Goal: Communication & Community: Connect with others

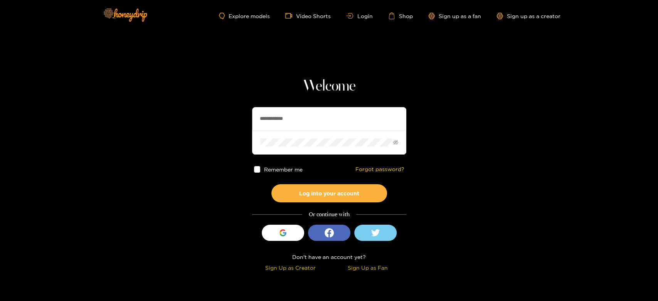
drag, startPoint x: 330, startPoint y: 118, endPoint x: 254, endPoint y: 122, distance: 75.7
click at [258, 123] on input "**********" at bounding box center [329, 118] width 154 height 23
paste input "*********"
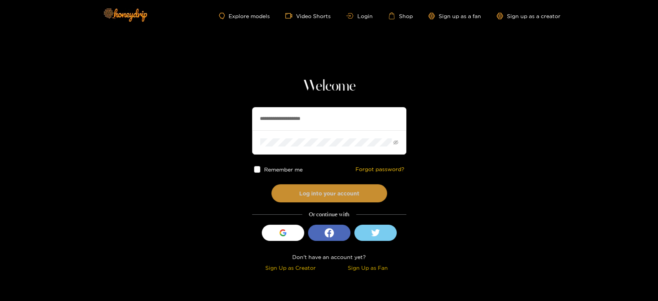
type input "**********"
click at [309, 199] on button "Log into your account" at bounding box center [329, 193] width 116 height 18
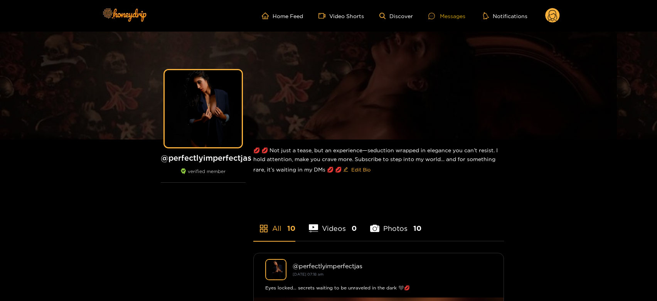
click at [435, 13] on icon at bounding box center [431, 16] width 7 height 7
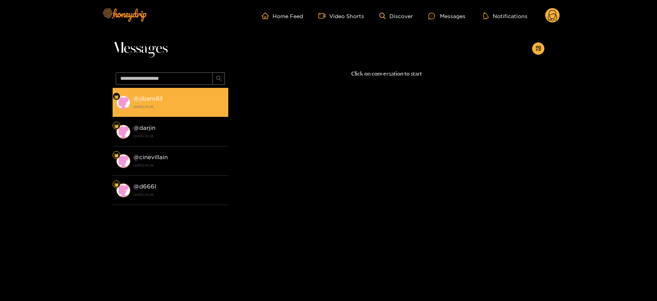
drag, startPoint x: 211, startPoint y: 117, endPoint x: 199, endPoint y: 105, distance: 17.2
click at [199, 105] on strong "[DATE] 10:36" at bounding box center [178, 106] width 91 height 7
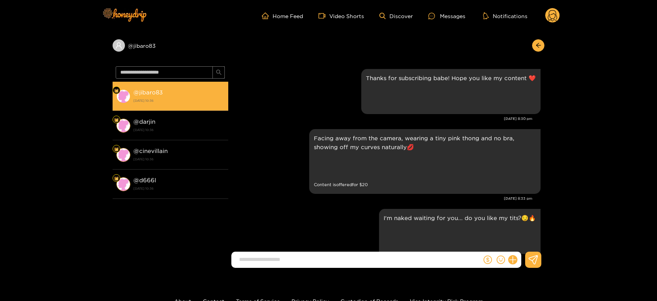
scroll to position [470, 0]
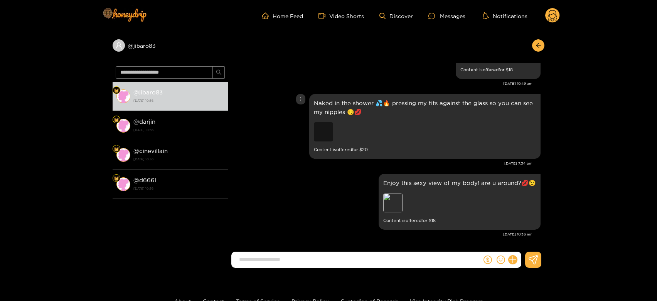
click at [322, 135] on div "Preview" at bounding box center [323, 131] width 19 height 19
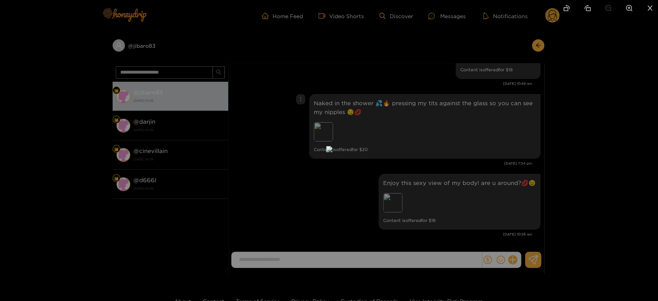
click at [439, 145] on div at bounding box center [329, 150] width 658 height 301
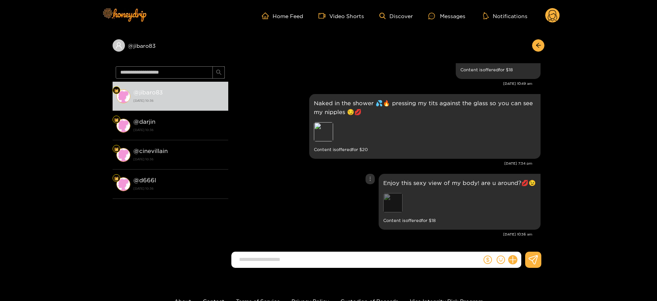
click at [392, 207] on div "Preview" at bounding box center [392, 202] width 19 height 19
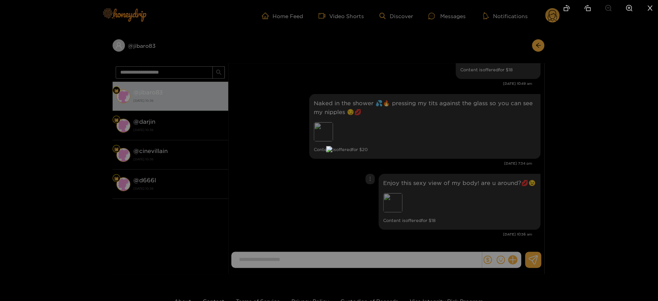
click at [598, 137] on div at bounding box center [329, 150] width 658 height 301
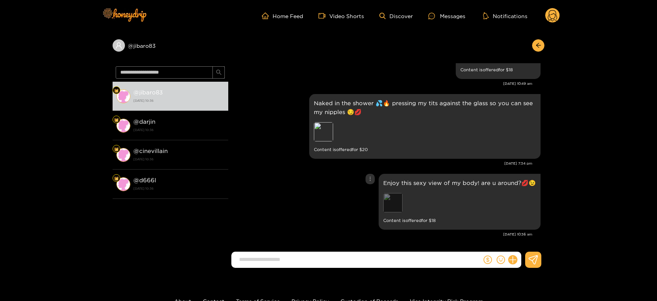
click at [395, 196] on div "Preview" at bounding box center [392, 202] width 19 height 19
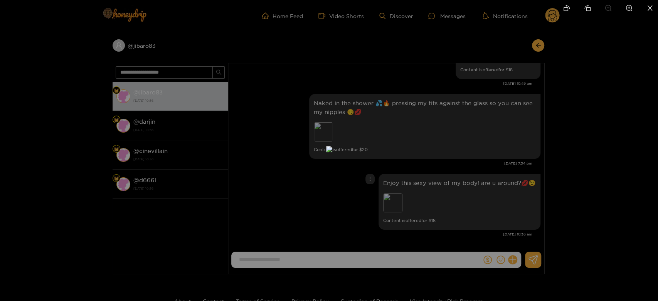
click at [651, 187] on div at bounding box center [329, 150] width 658 height 301
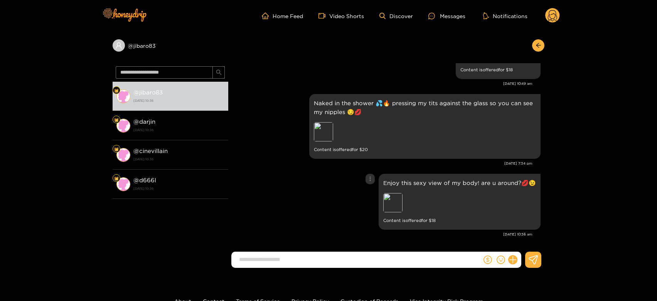
scroll to position [427, 0]
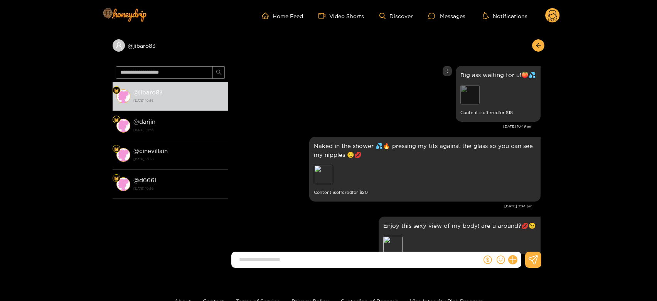
click at [473, 89] on div "Preview" at bounding box center [469, 94] width 19 height 19
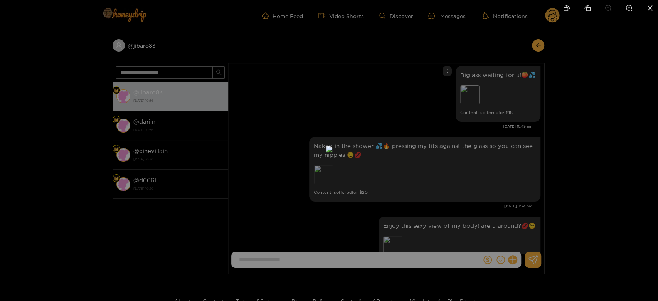
click at [643, 137] on div at bounding box center [329, 150] width 658 height 301
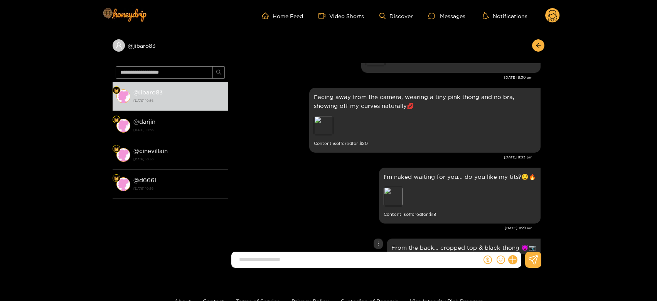
scroll to position [0, 0]
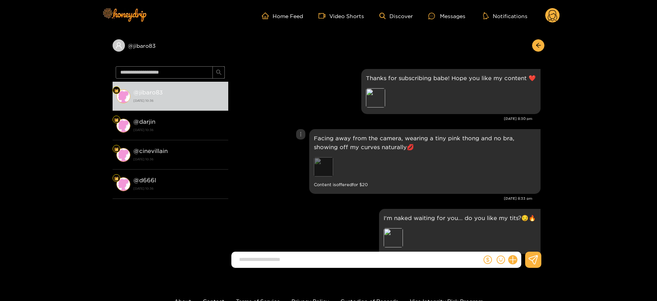
click at [329, 162] on div "Preview" at bounding box center [323, 166] width 19 height 19
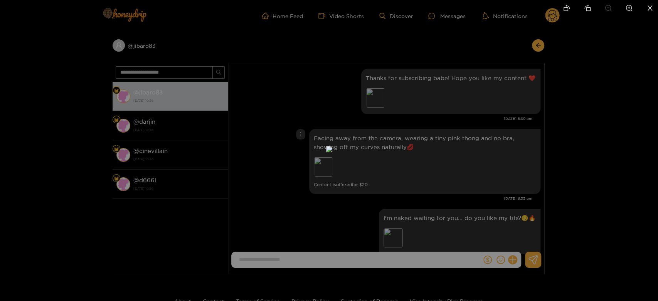
click at [457, 154] on div at bounding box center [329, 150] width 658 height 301
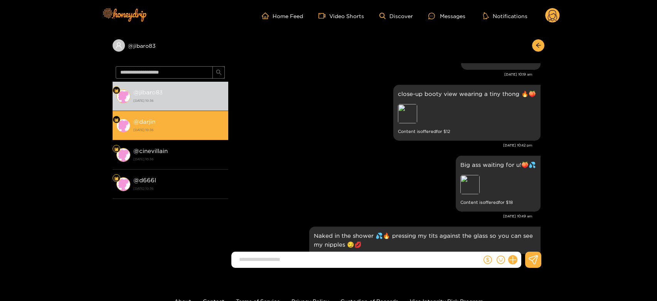
scroll to position [342, 0]
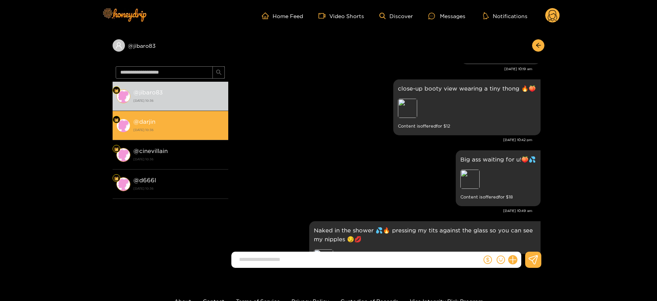
click at [167, 131] on strong "[DATE] 10:36" at bounding box center [178, 129] width 91 height 7
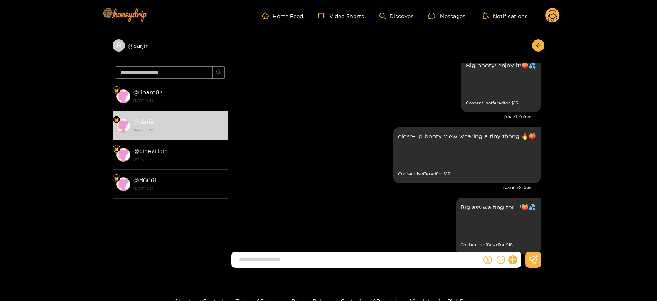
scroll to position [204, 0]
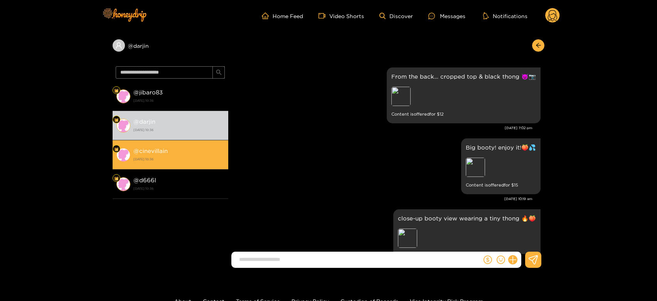
click at [140, 141] on li "@ cinevillain [DATE] 10:36" at bounding box center [171, 154] width 116 height 29
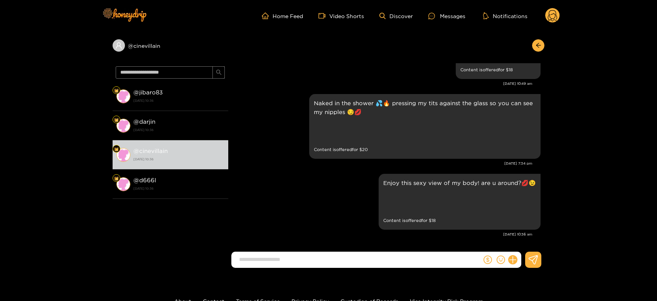
scroll to position [247, 0]
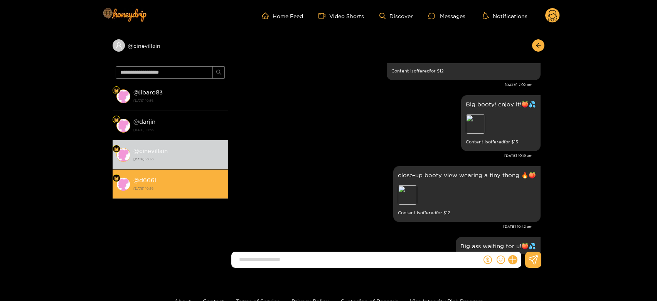
click at [158, 176] on div "@ d666l [DATE] 10:36" at bounding box center [178, 183] width 91 height 17
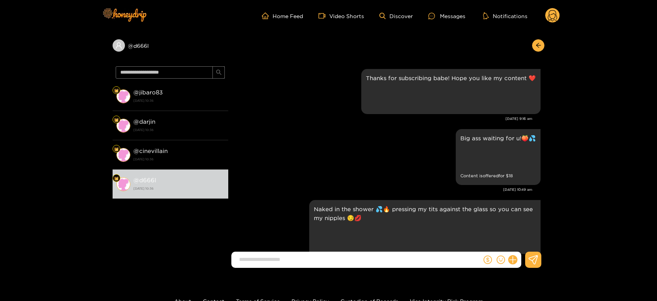
click at [548, 20] on circle at bounding box center [552, 15] width 15 height 15
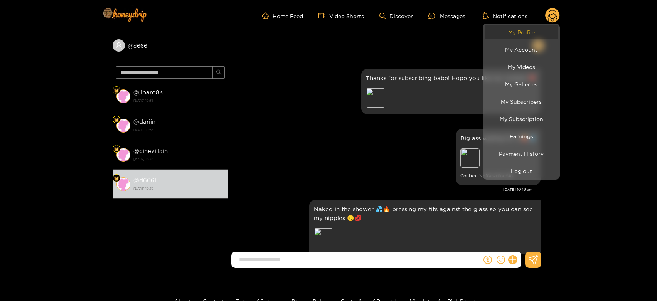
click at [537, 31] on link "My Profile" at bounding box center [521, 31] width 73 height 13
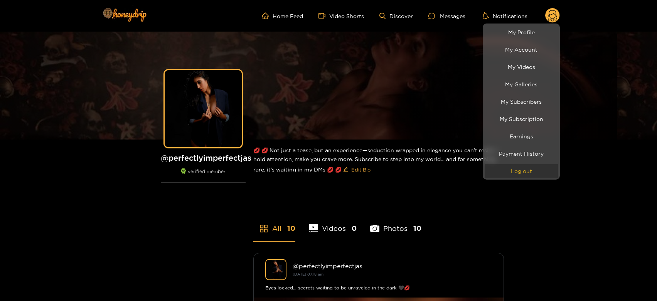
click at [514, 173] on button "Log out" at bounding box center [521, 170] width 73 height 13
